Goal: Task Accomplishment & Management: Use online tool/utility

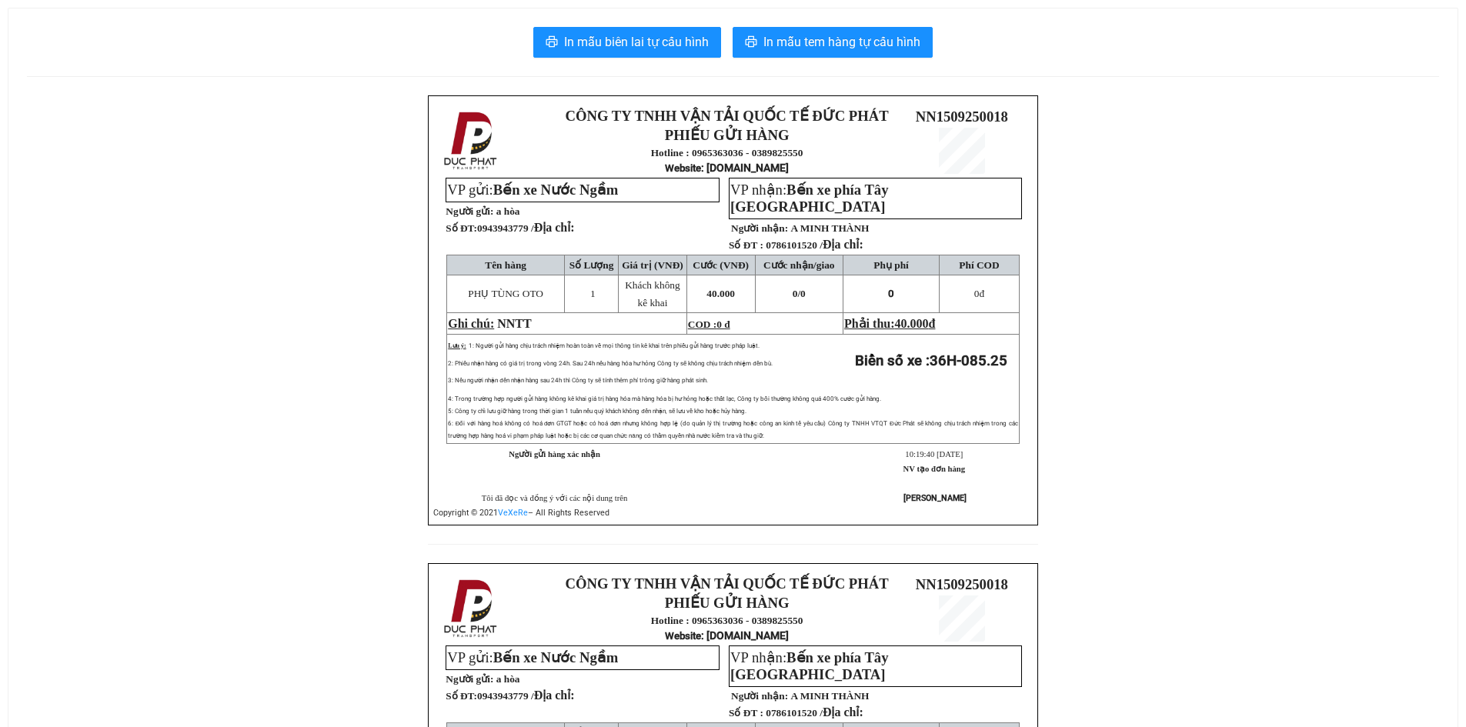
scroll to position [272, 0]
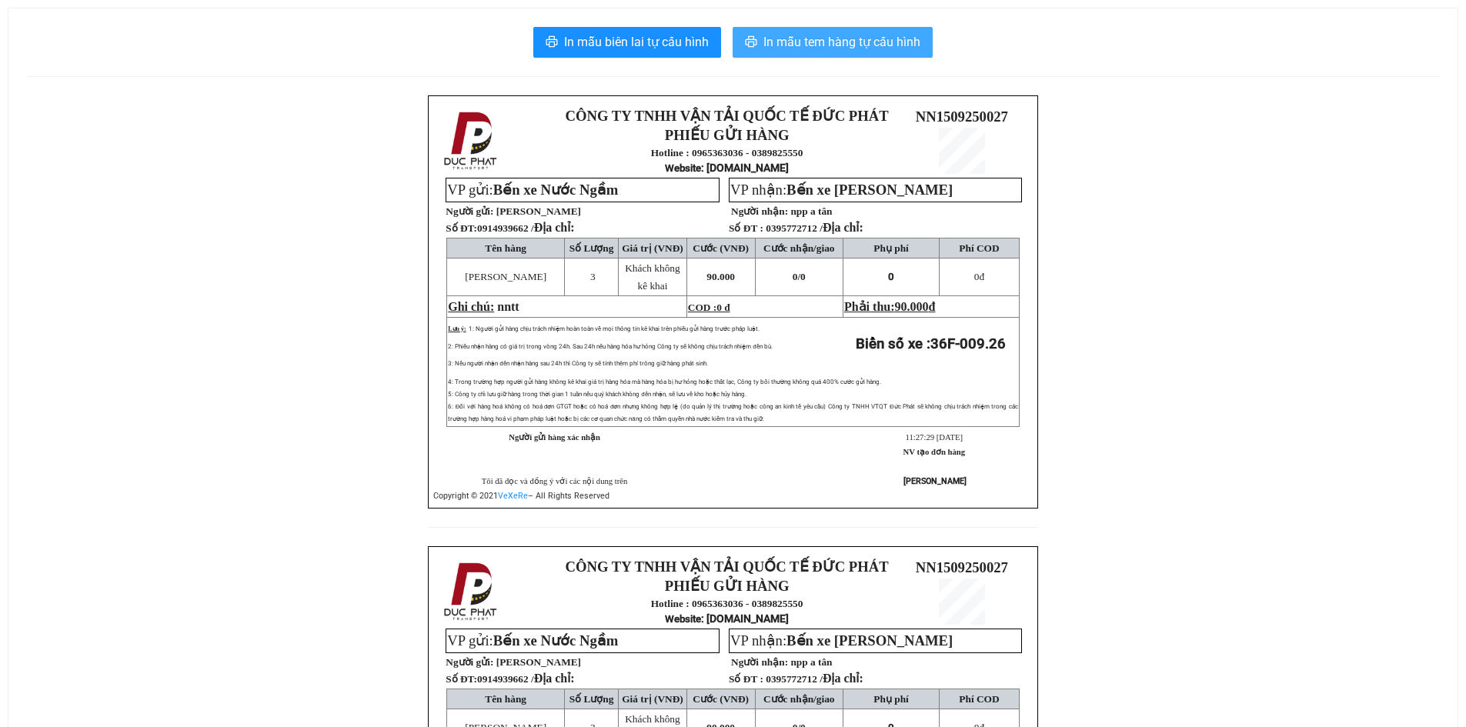
click at [897, 47] on span "In mẫu tem hàng tự cấu hình" at bounding box center [841, 41] width 157 height 19
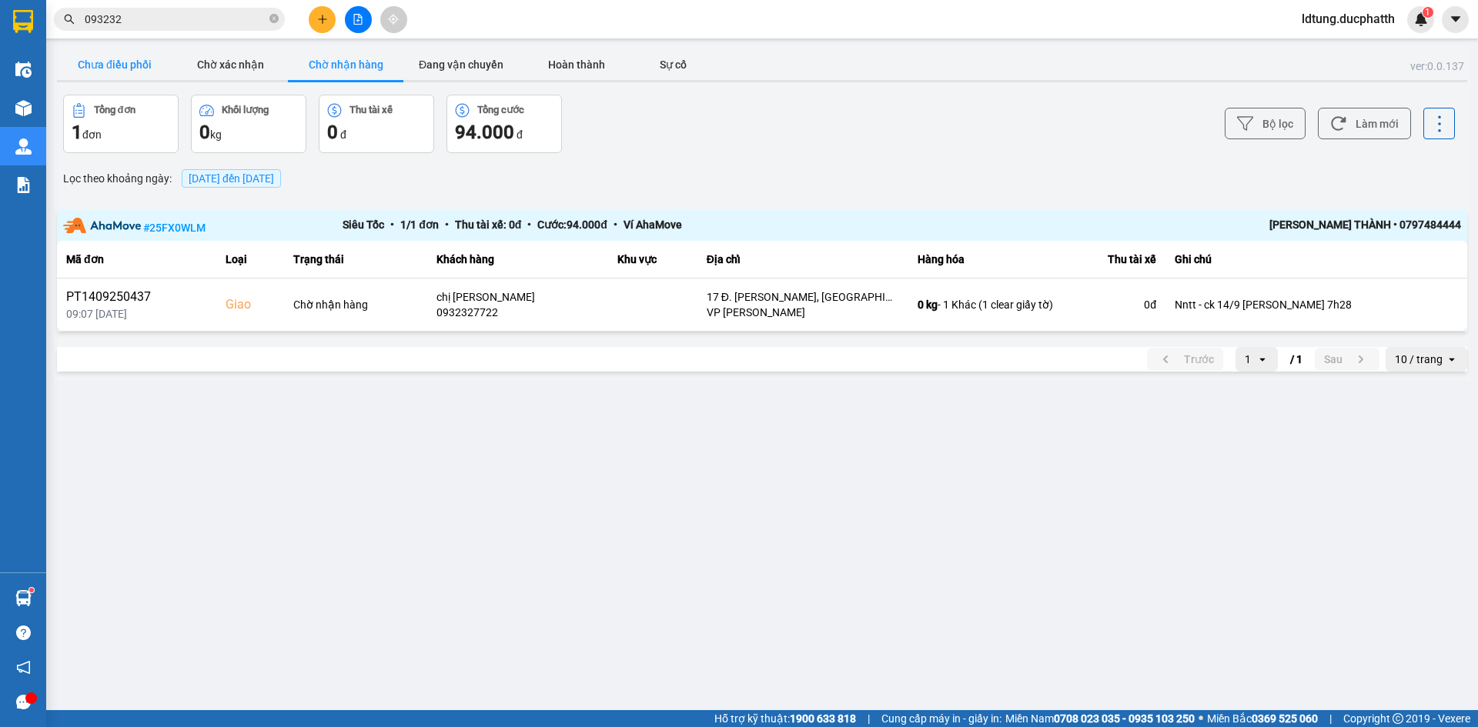
click at [151, 58] on button "Chưa điều phối" at bounding box center [114, 64] width 115 height 31
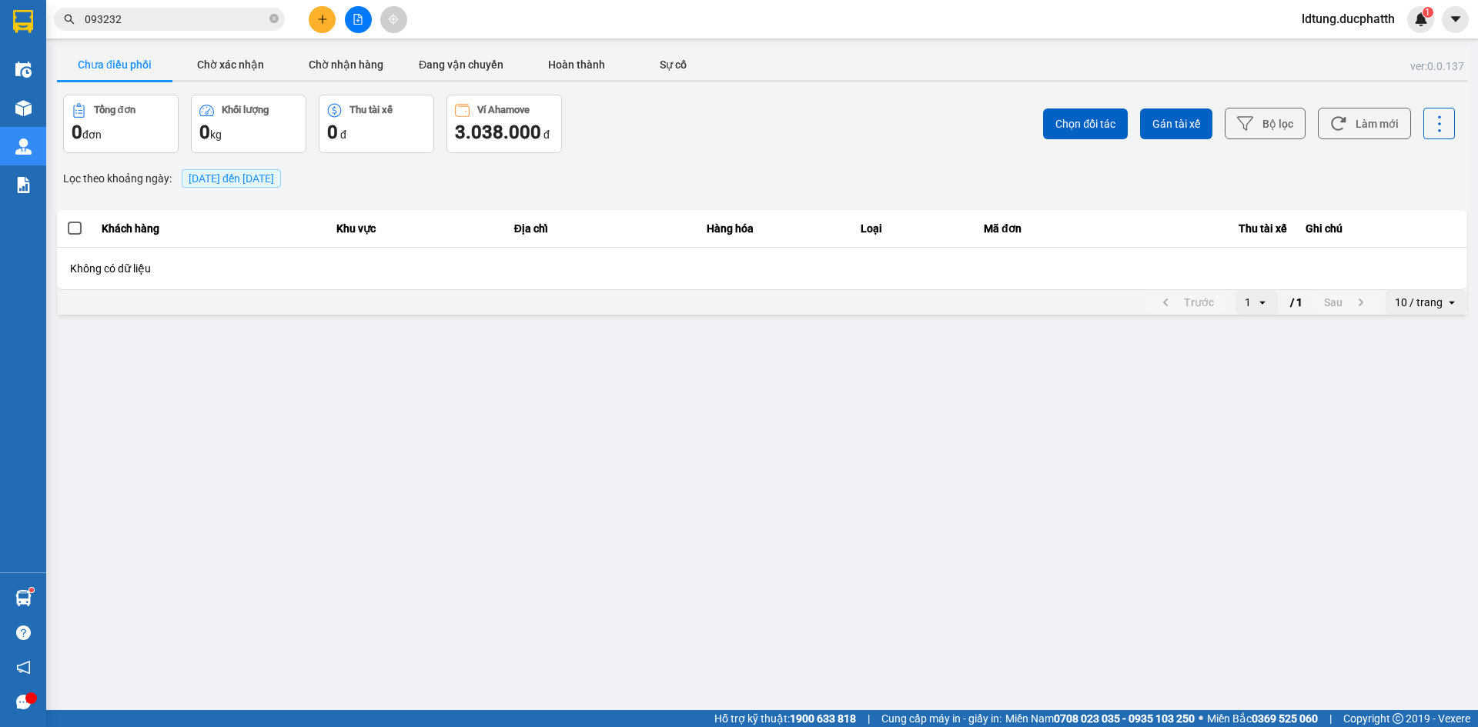
click at [122, 59] on button "Chưa điều phối" at bounding box center [114, 64] width 115 height 31
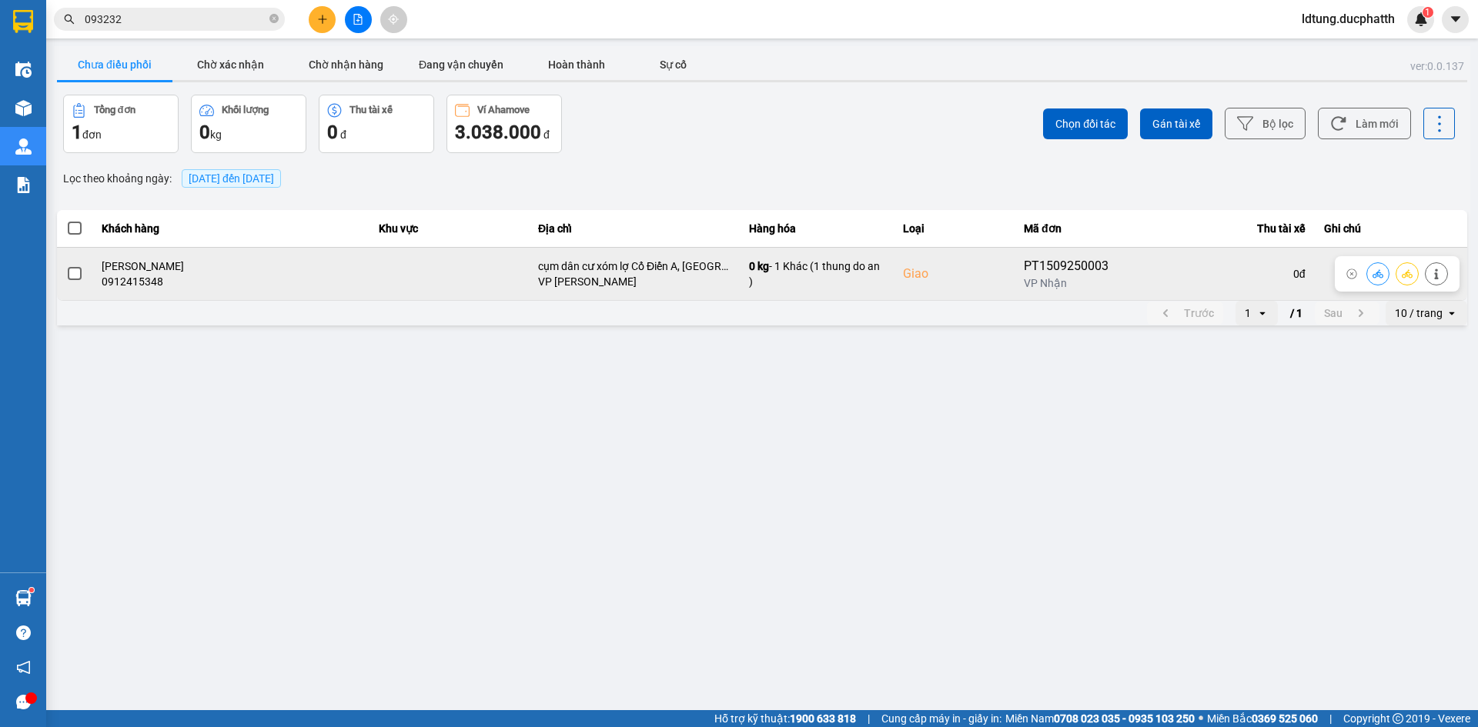
click at [87, 275] on td at bounding box center [74, 273] width 35 height 53
click at [1431, 279] on icon at bounding box center [1436, 274] width 11 height 11
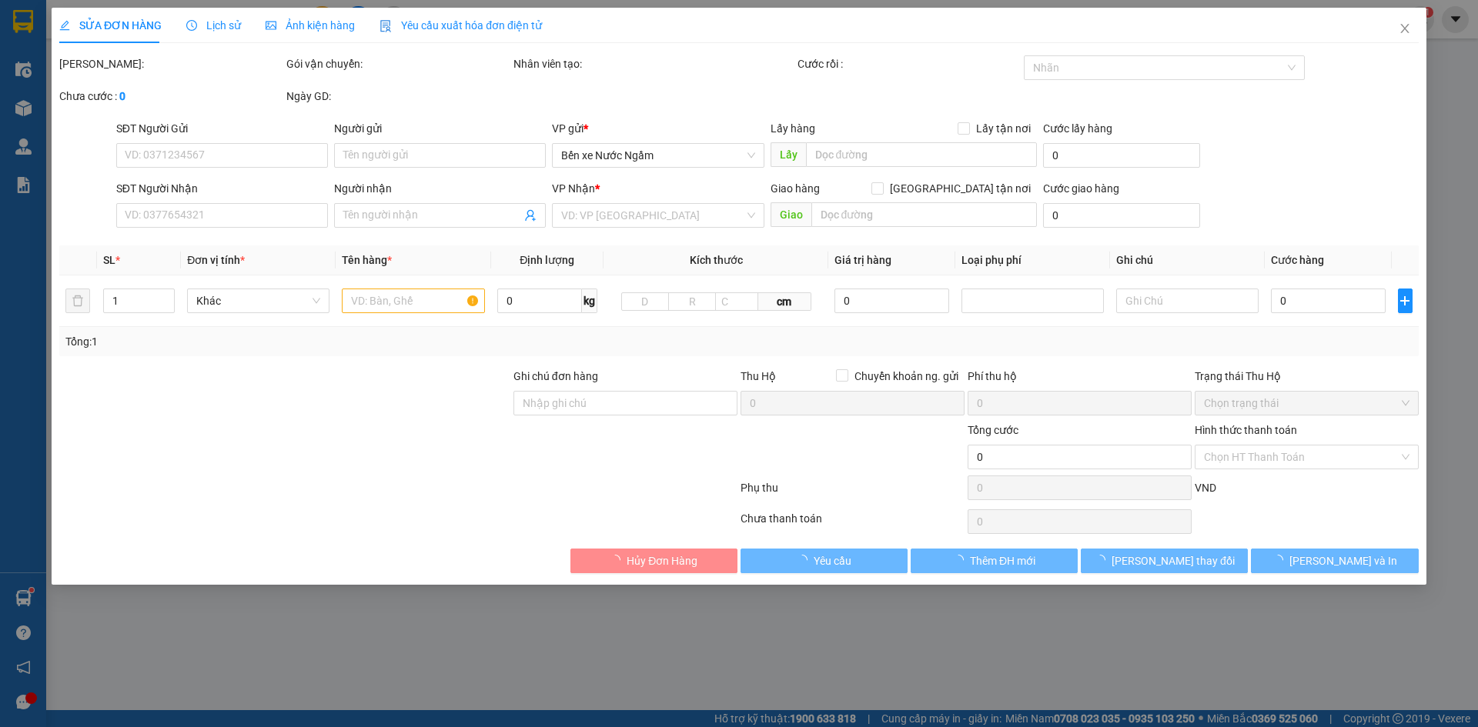
type input "0362073133"
type input "c bình"
type input "0912415348"
type input "c minh"
checkbox input "true"
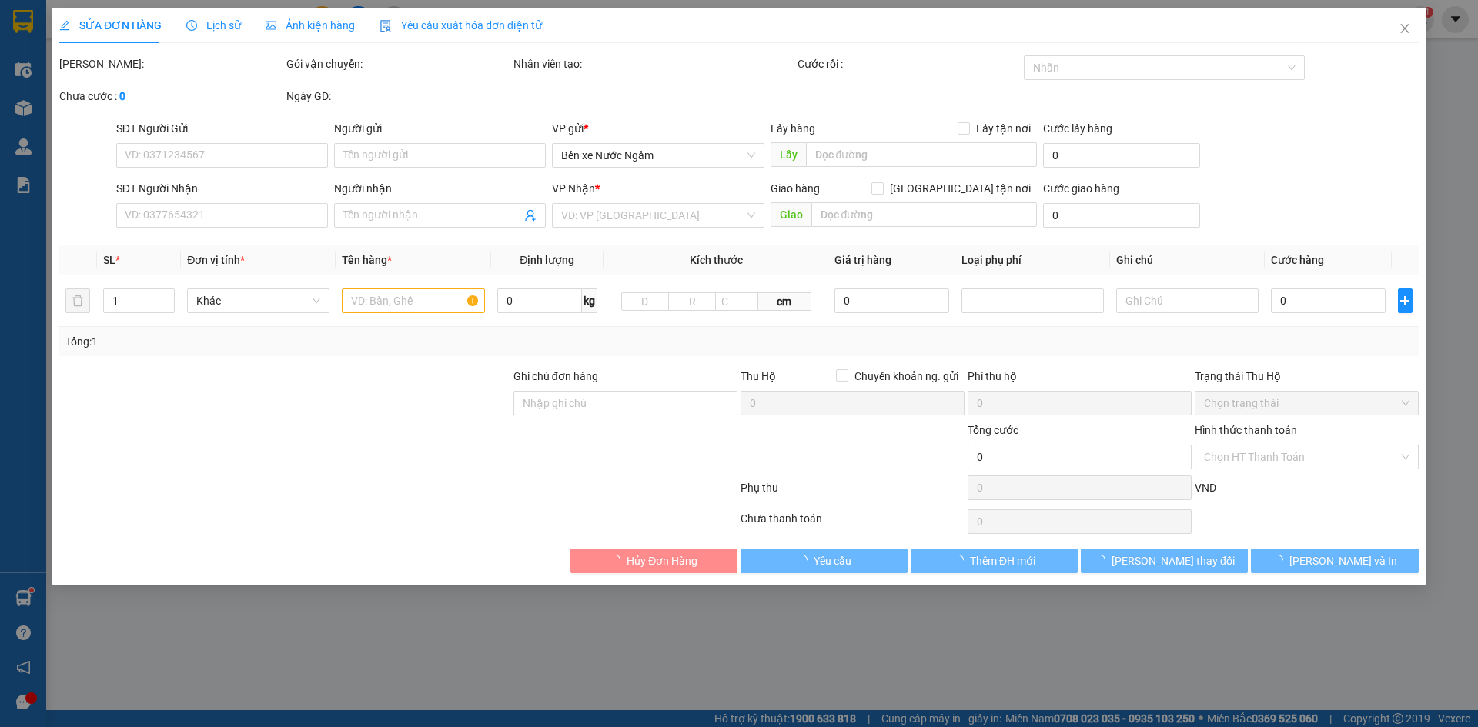
type input "cụm dân cư xóm lợ Cổ Điển A, Tứ Hiệp, Thanh Trì,"
type input "75.000"
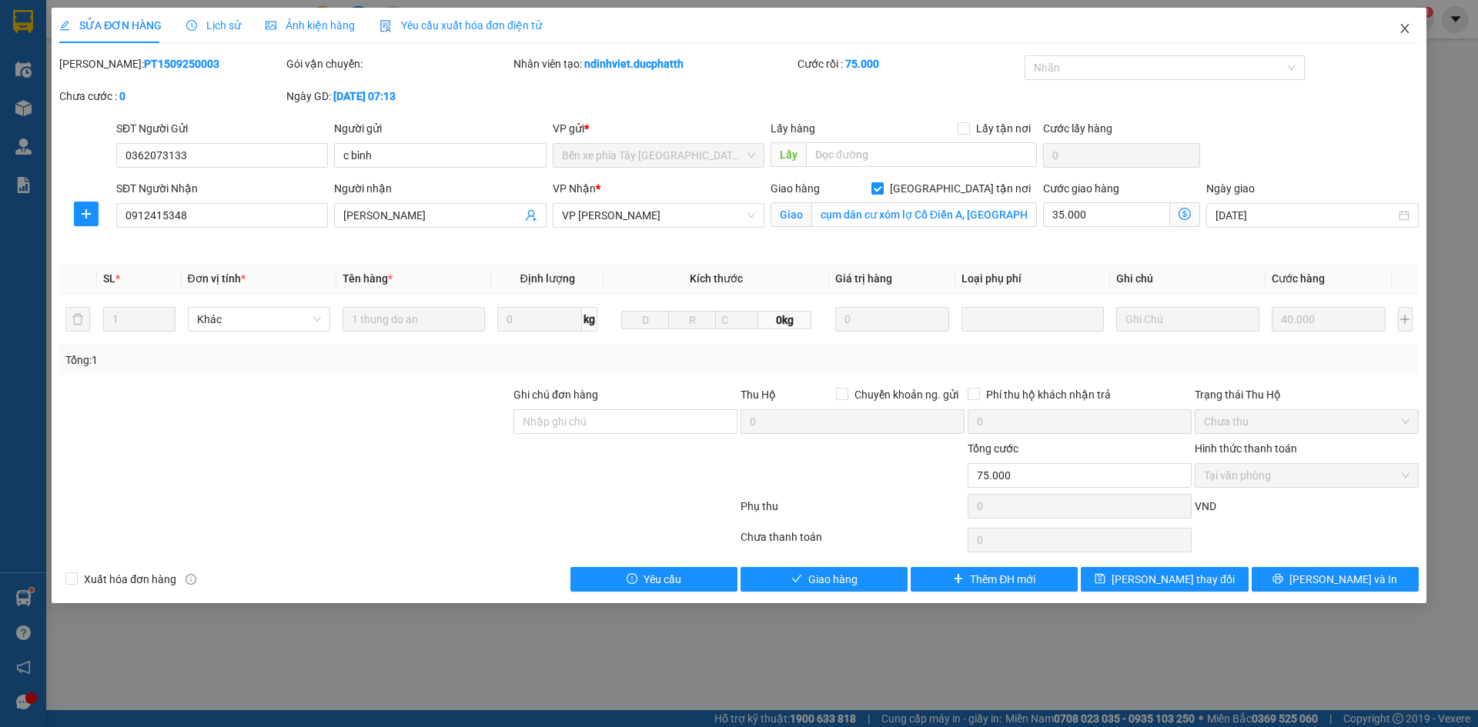
click at [1408, 25] on icon "close" at bounding box center [1404, 28] width 12 height 12
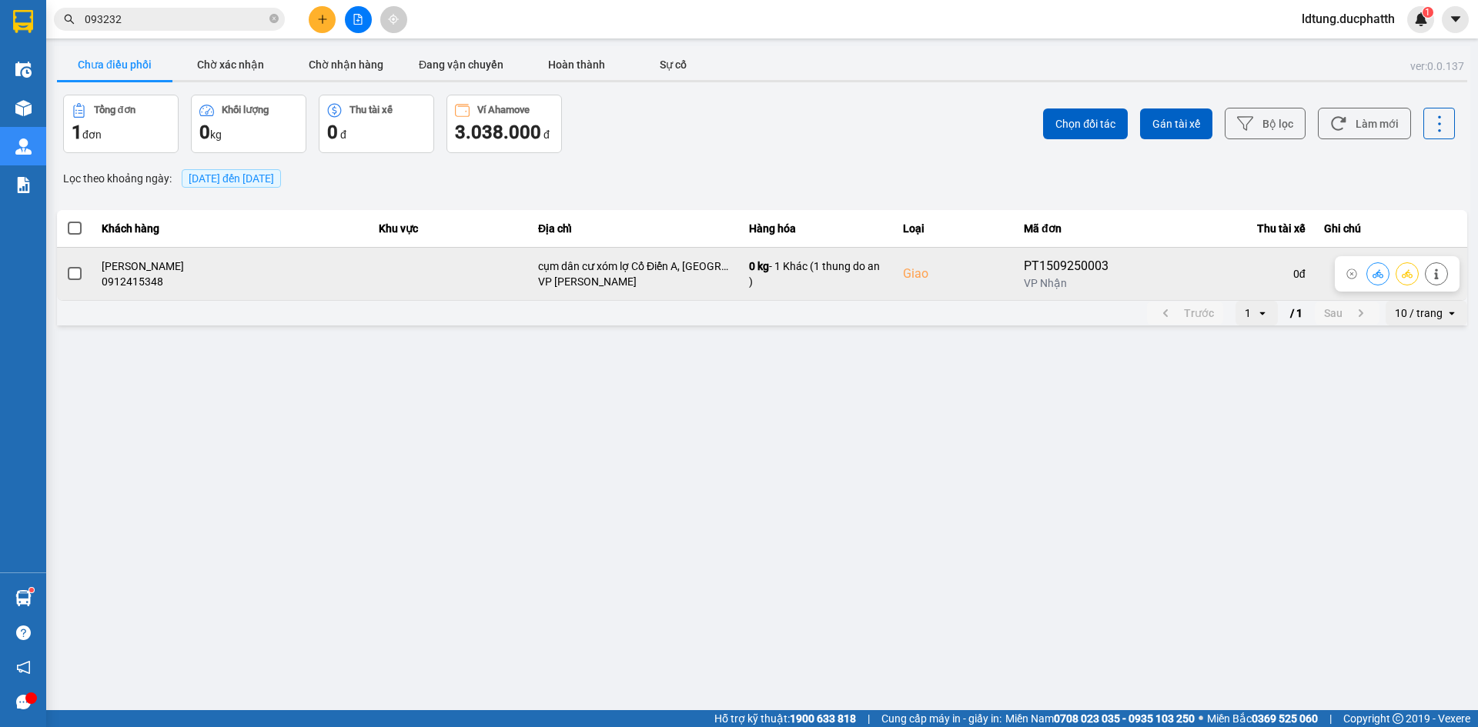
click at [1366, 272] on div at bounding box center [1407, 273] width 82 height 23
click at [1375, 272] on icon at bounding box center [1377, 274] width 11 height 11
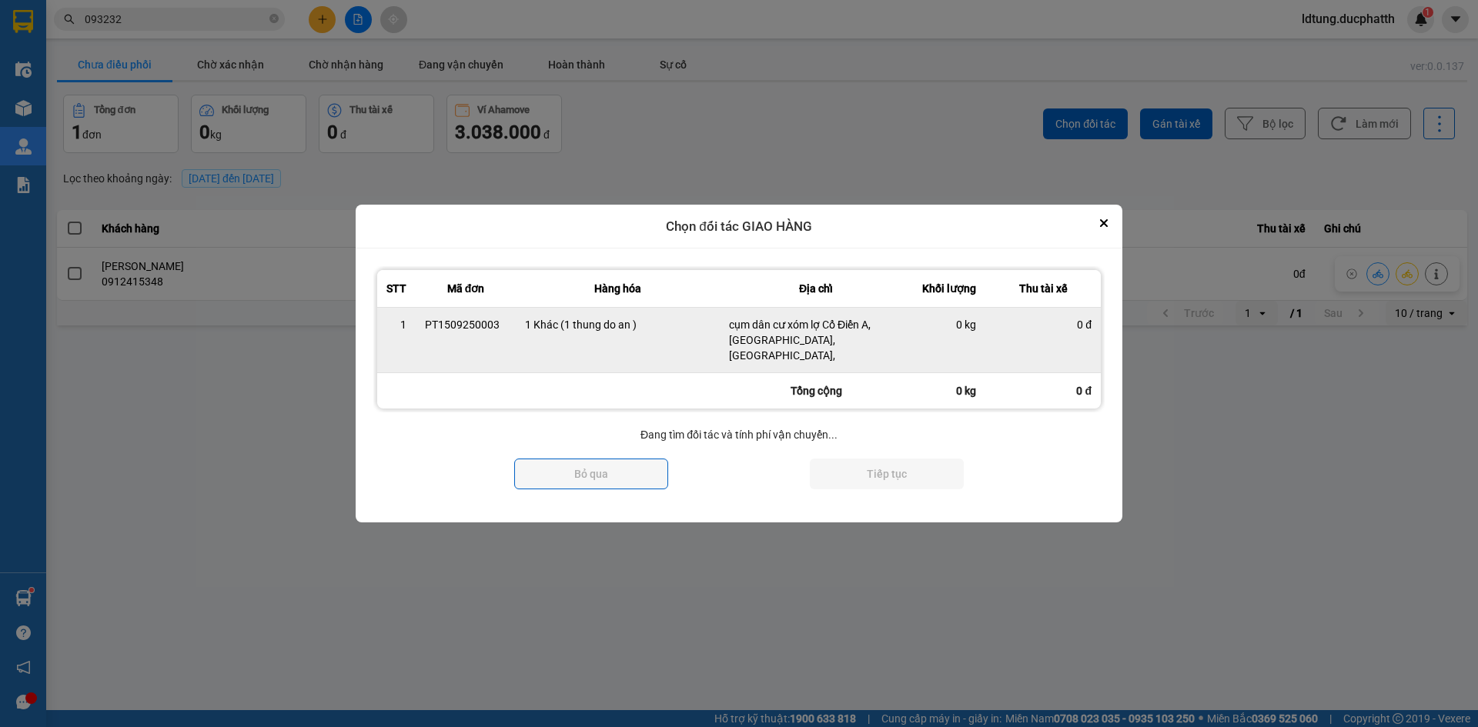
click at [1051, 332] on div "0 đ" at bounding box center [1042, 324] width 97 height 15
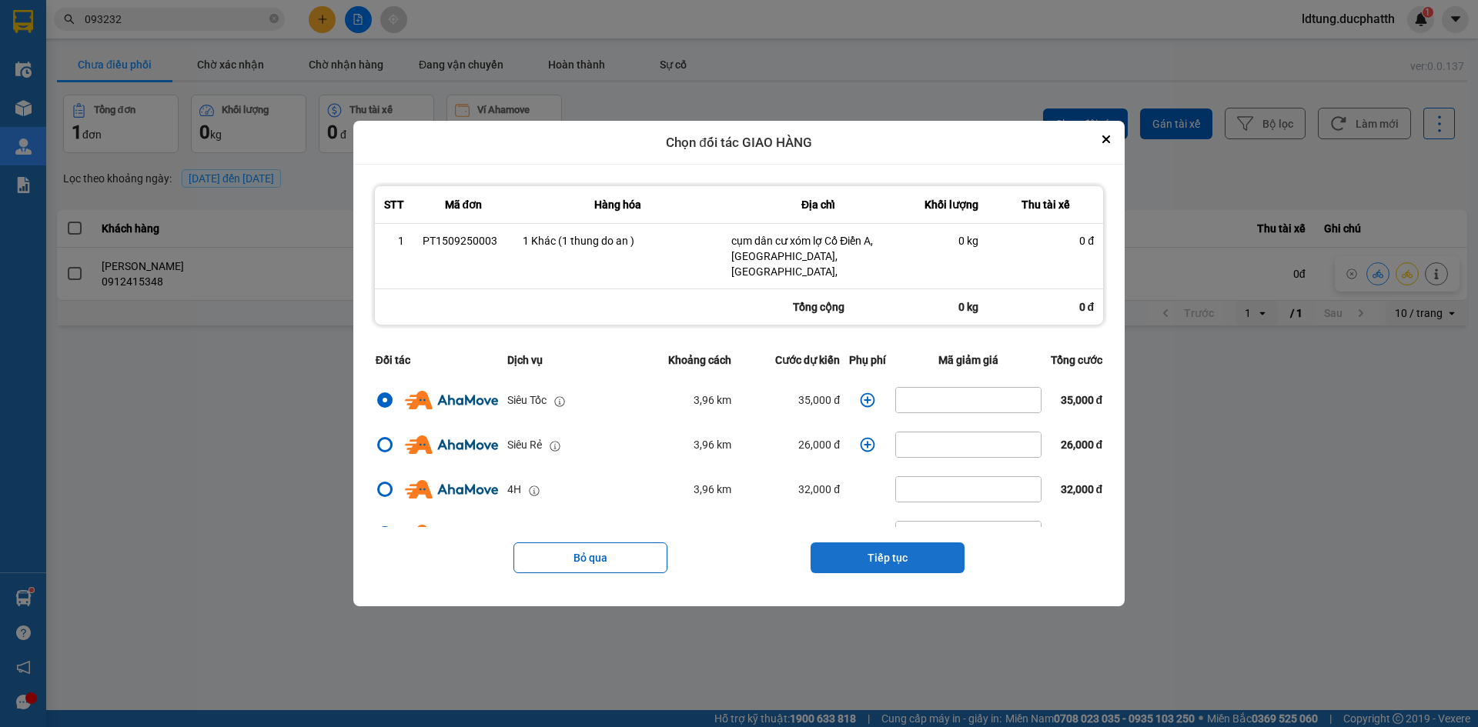
click at [866, 543] on button "Tiếp tục" at bounding box center [887, 558] width 154 height 31
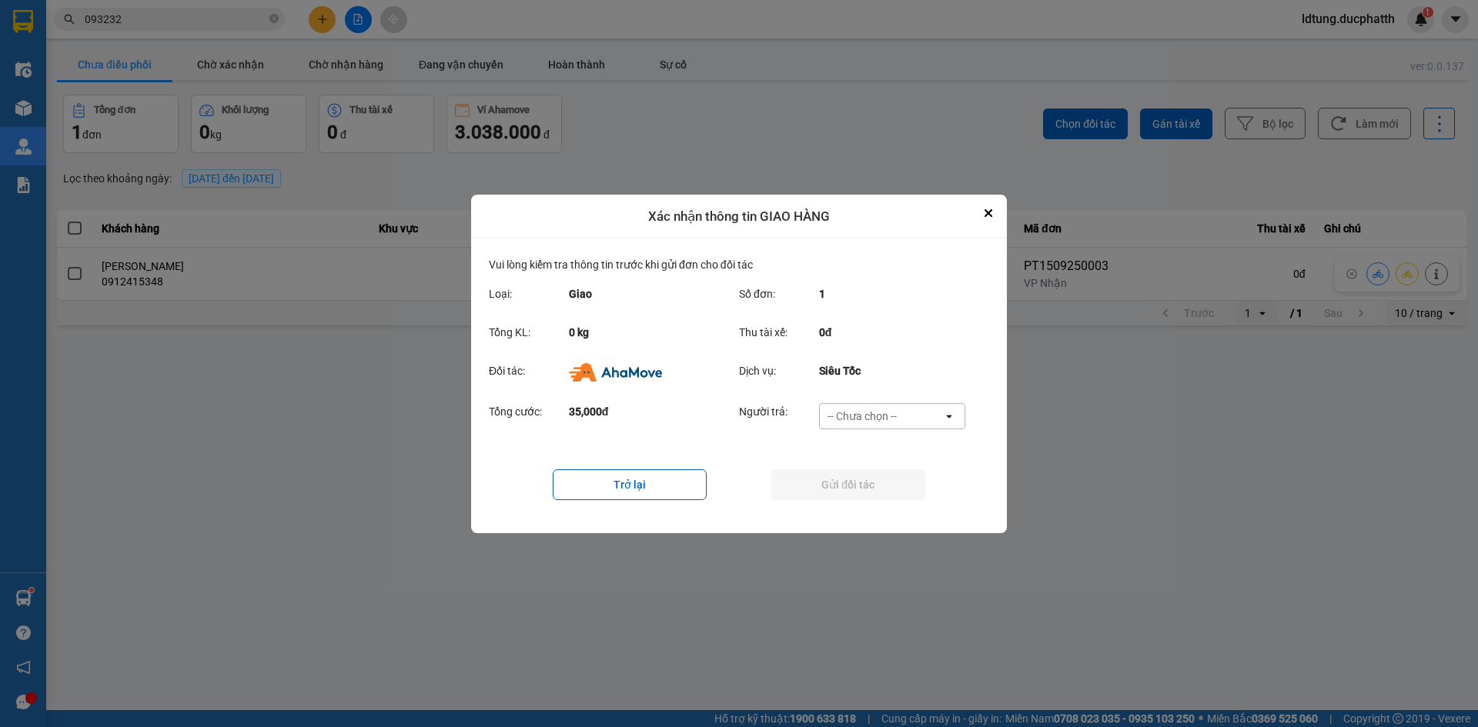
click at [897, 409] on div "-- Chưa chọn --" at bounding box center [881, 416] width 123 height 25
click at [888, 496] on div "Ví Ahamove" at bounding box center [891, 504] width 146 height 28
click at [888, 496] on button "Gửi đối tác" at bounding box center [848, 484] width 154 height 31
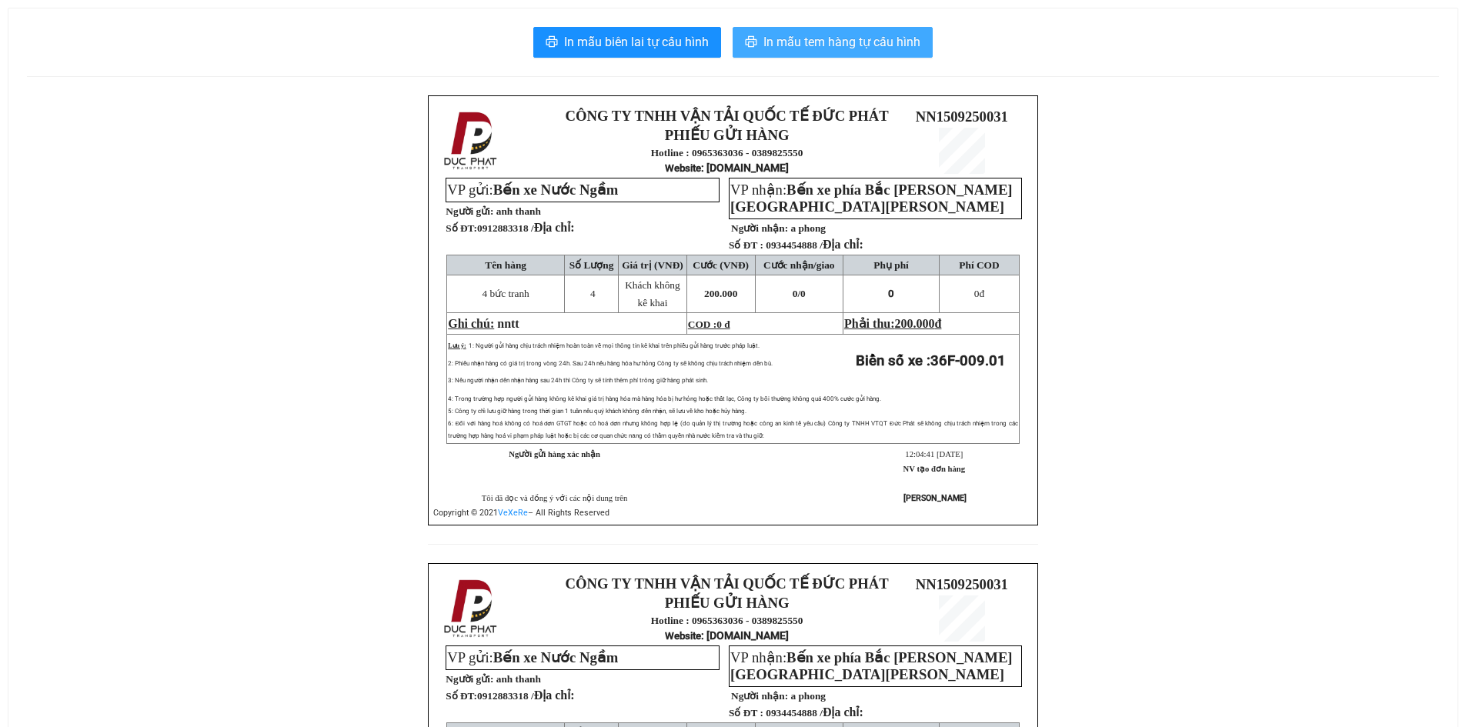
click at [815, 50] on span "In mẫu tem hàng tự cấu hình" at bounding box center [841, 41] width 157 height 19
click at [876, 52] on span "In mẫu tem hàng tự cấu hình" at bounding box center [841, 41] width 157 height 19
click at [780, 35] on span "In mẫu tem hàng tự cấu hình" at bounding box center [841, 41] width 157 height 19
